Goal: Information Seeking & Learning: Learn about a topic

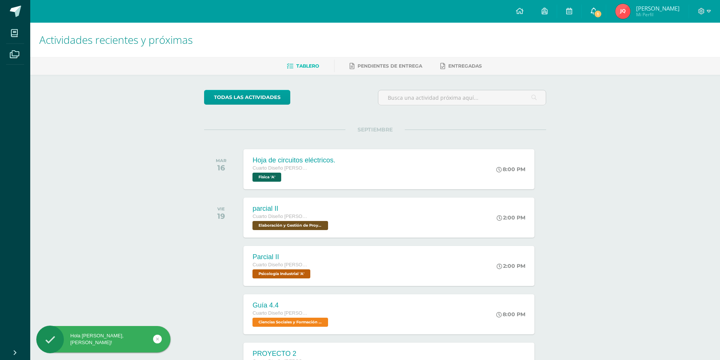
click at [596, 10] on span "1" at bounding box center [597, 14] width 8 height 8
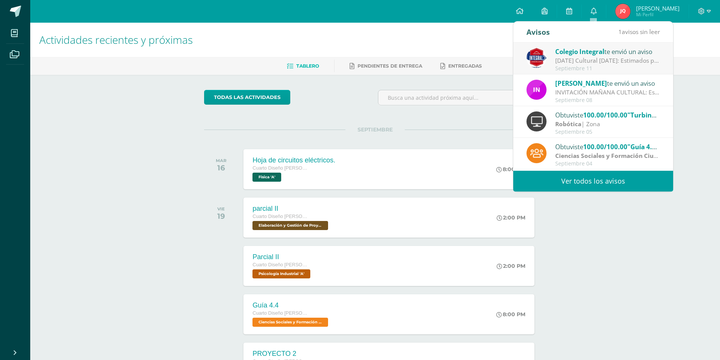
click at [183, 138] on div "Actividades recientes y próximas Tablero Pendientes de entrega Entregadas todas…" at bounding box center [374, 251] width 689 height 456
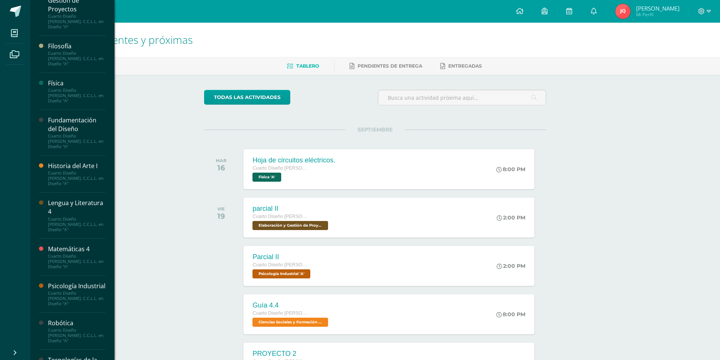
scroll to position [325, 0]
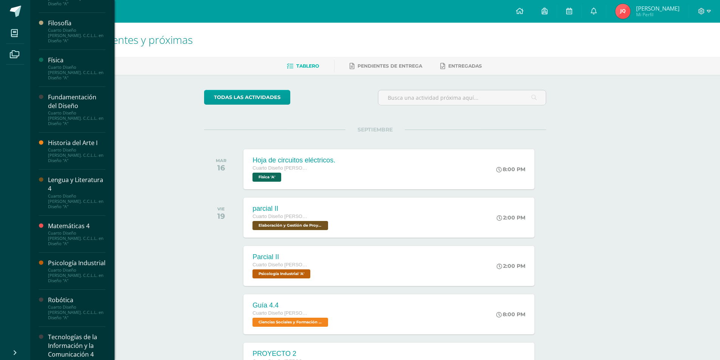
click at [62, 333] on div "Tecnologías de la Información y la Comunicación 4" at bounding box center [76, 346] width 57 height 26
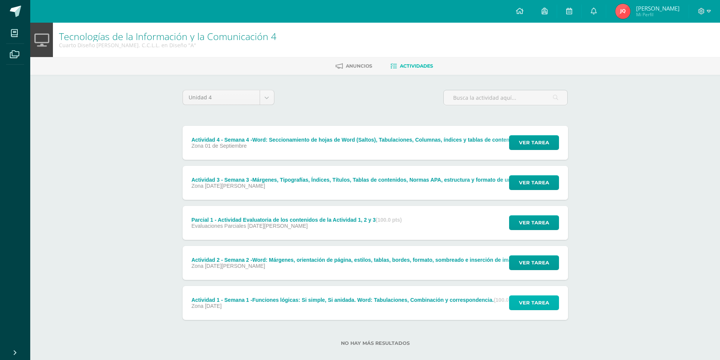
click at [520, 306] on span "Ver tarea" at bounding box center [534, 303] width 30 height 14
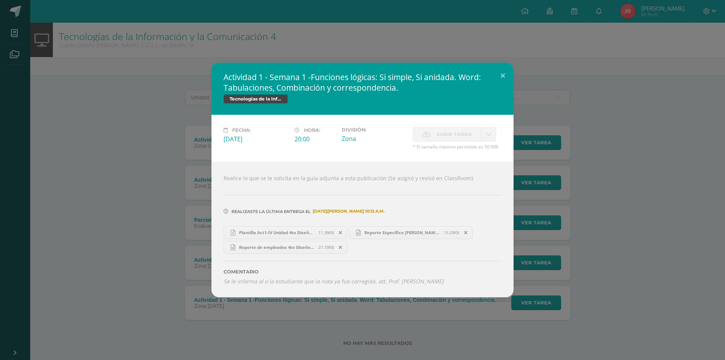
click at [309, 251] on link "Reporte de empleados 4to Diseño [PERSON_NAME] clave 12.docx 27.73KB" at bounding box center [286, 247] width 124 height 13
click at [384, 236] on link "Reporte Específico [PERSON_NAME] 4to diseño.docx 15.29KB" at bounding box center [411, 232] width 124 height 13
click at [310, 238] on link "Plantilla Act1-IV Unidad 4to Diseño y Finazas Datos.xlsx 11.39KB" at bounding box center [286, 232] width 124 height 13
click at [499, 76] on button at bounding box center [503, 76] width 22 height 26
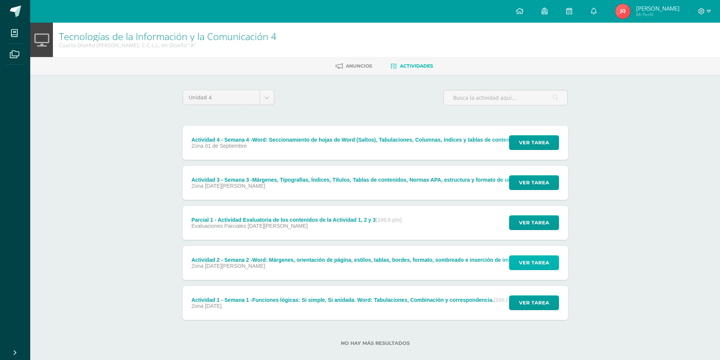
click at [530, 263] on span "Ver tarea" at bounding box center [534, 263] width 30 height 14
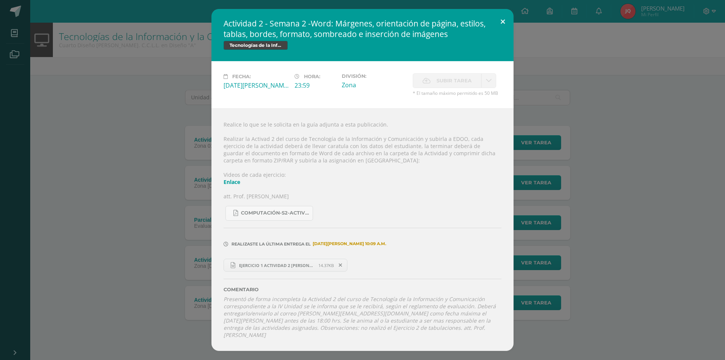
click at [498, 24] on button at bounding box center [503, 22] width 22 height 26
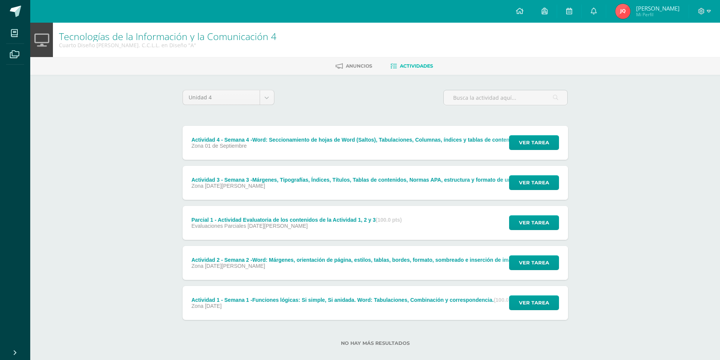
click at [414, 257] on div "Actividad 2 - Semana 2 -Word: Márgenes, orientación de página, estilos, tablas,…" at bounding box center [371, 260] width 361 height 6
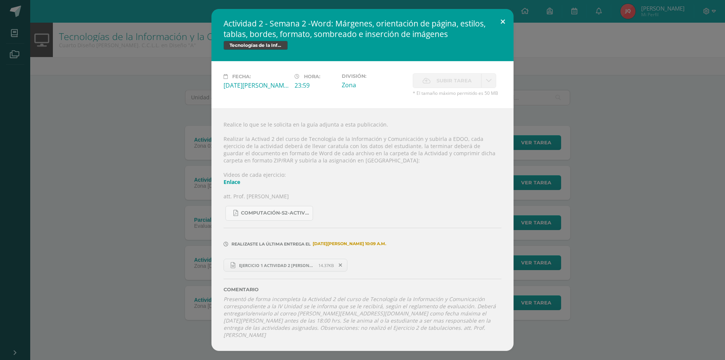
click at [506, 28] on button at bounding box center [503, 22] width 22 height 26
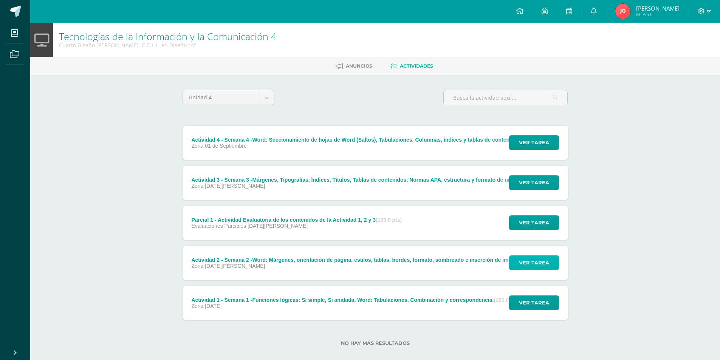
click at [548, 269] on button "Ver tarea" at bounding box center [534, 262] width 50 height 15
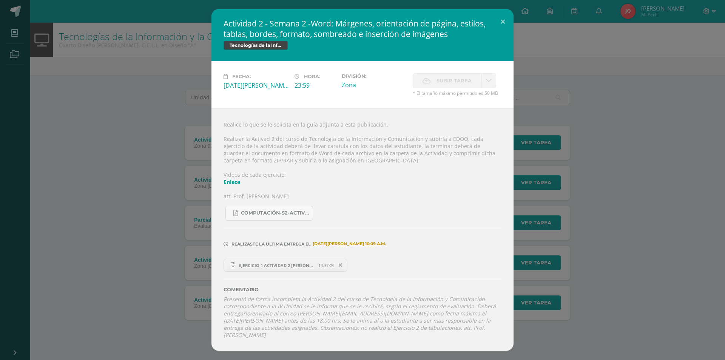
click at [283, 268] on span "EJERCICIO 1 ACTIVIDAD 2 [PERSON_NAME] 4to Diseño unidad 4.docx" at bounding box center [276, 266] width 83 height 6
click at [503, 22] on button at bounding box center [503, 22] width 22 height 26
